Goal: Complete application form

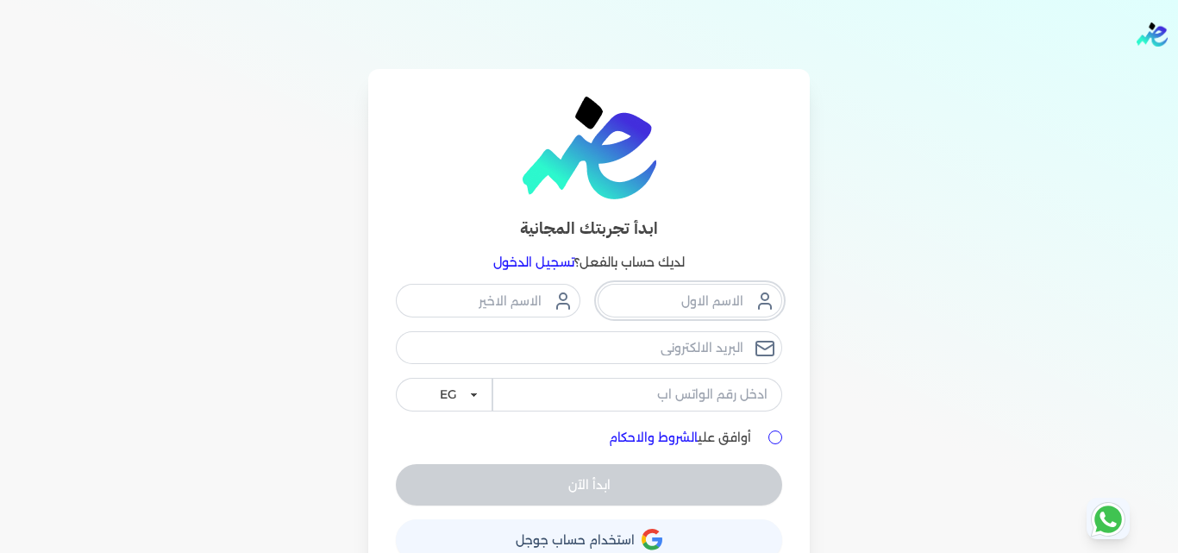
click at [651, 288] on input "text" at bounding box center [690, 300] width 185 height 33
click at [649, 335] on div "EG KSA" at bounding box center [589, 347] width 386 height 127
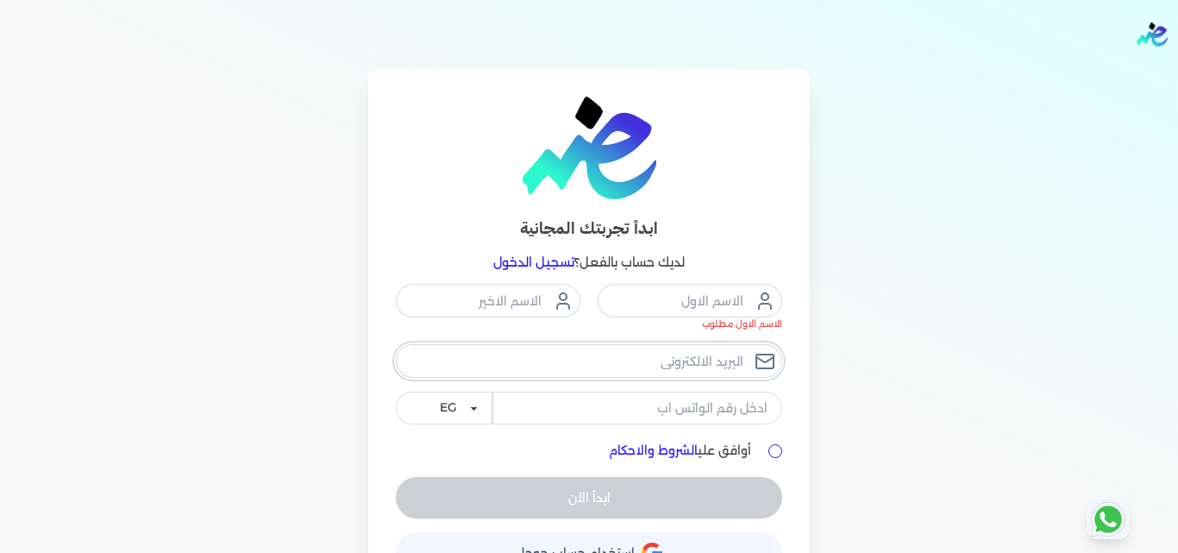
type input "[EMAIL_ADDRESS][DOMAIN_NAME]"
click at [655, 400] on input "tel" at bounding box center [637, 408] width 290 height 33
click at [638, 517] on div "ابدأ الآن" at bounding box center [589, 497] width 386 height 41
